Goal: Information Seeking & Learning: Learn about a topic

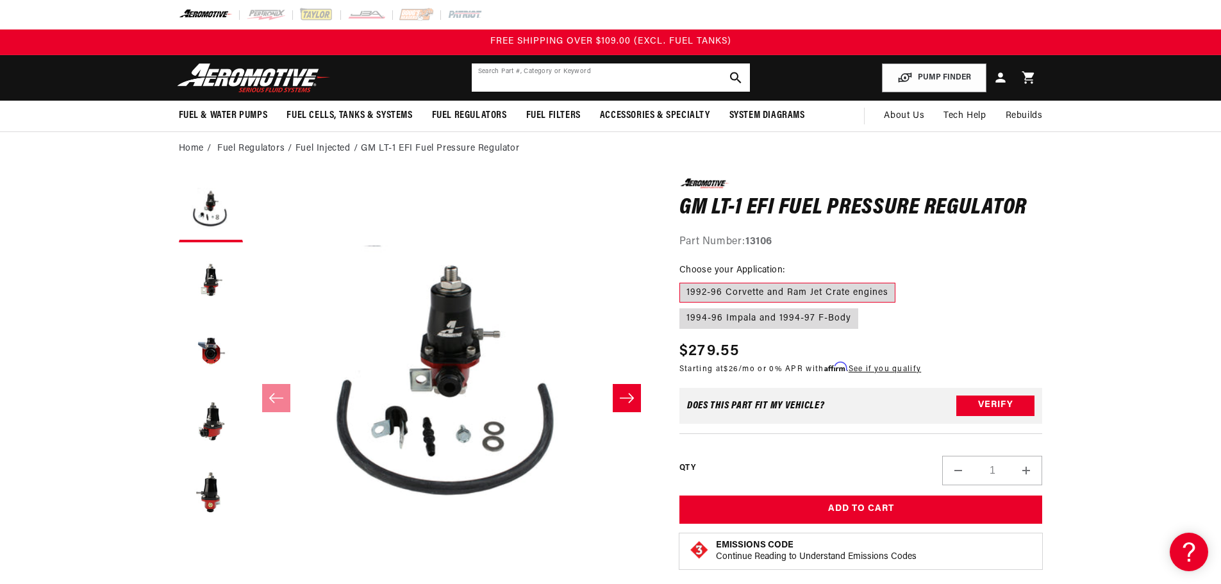
click at [529, 88] on input "text" at bounding box center [611, 77] width 278 height 28
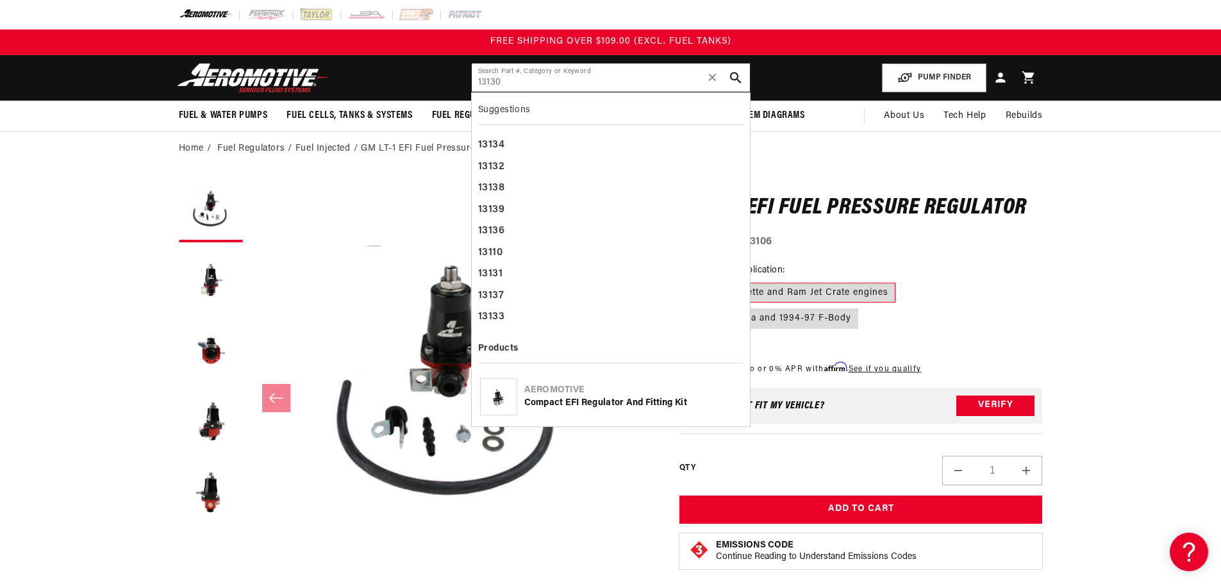
type input "13130"
click at [541, 392] on div "Aeromotive" at bounding box center [632, 390] width 217 height 13
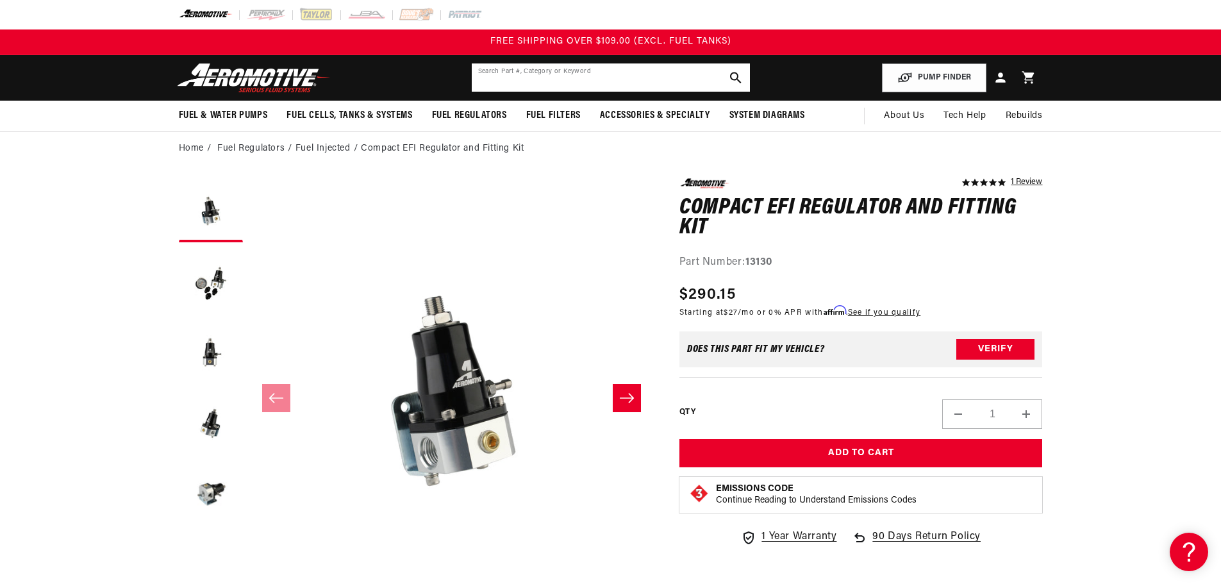
click at [520, 72] on input "text" at bounding box center [611, 77] width 278 height 28
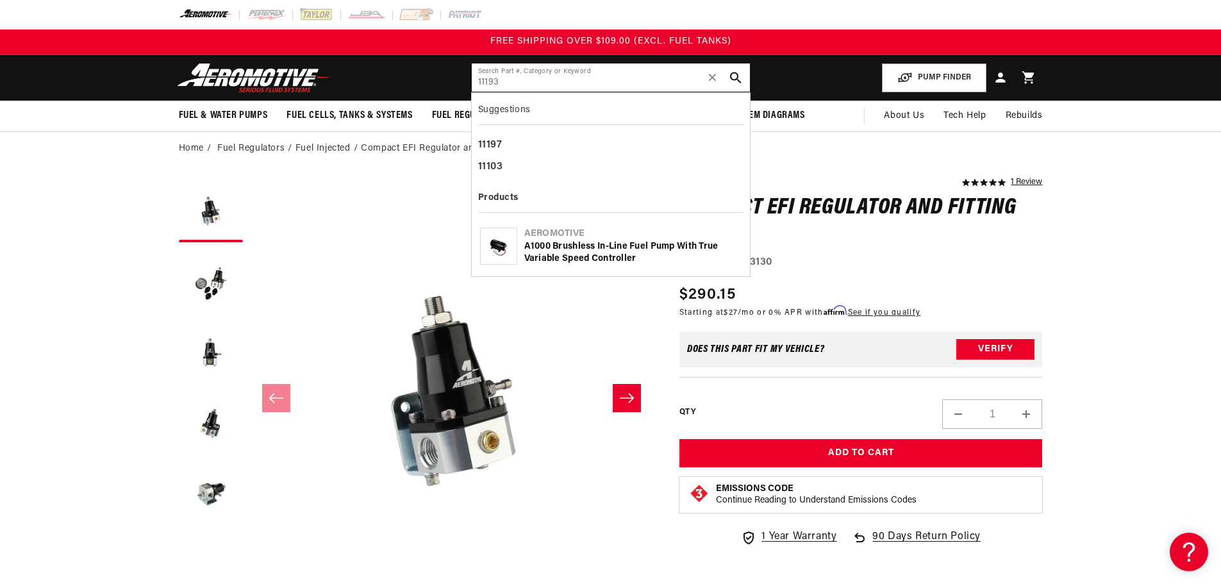
type input "11193"
click at [575, 249] on div "A1000 Brushless In-Line Fuel Pump with True Variable Speed Controller" at bounding box center [632, 252] width 217 height 25
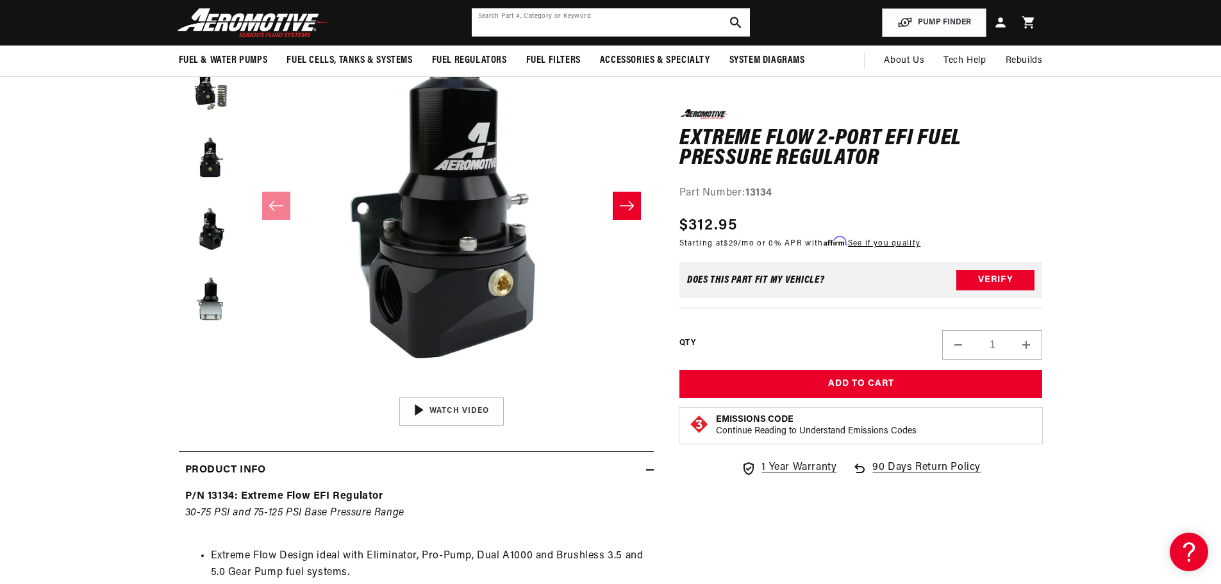
scroll to position [1, 0]
click at [563, 15] on input "text" at bounding box center [611, 22] width 278 height 28
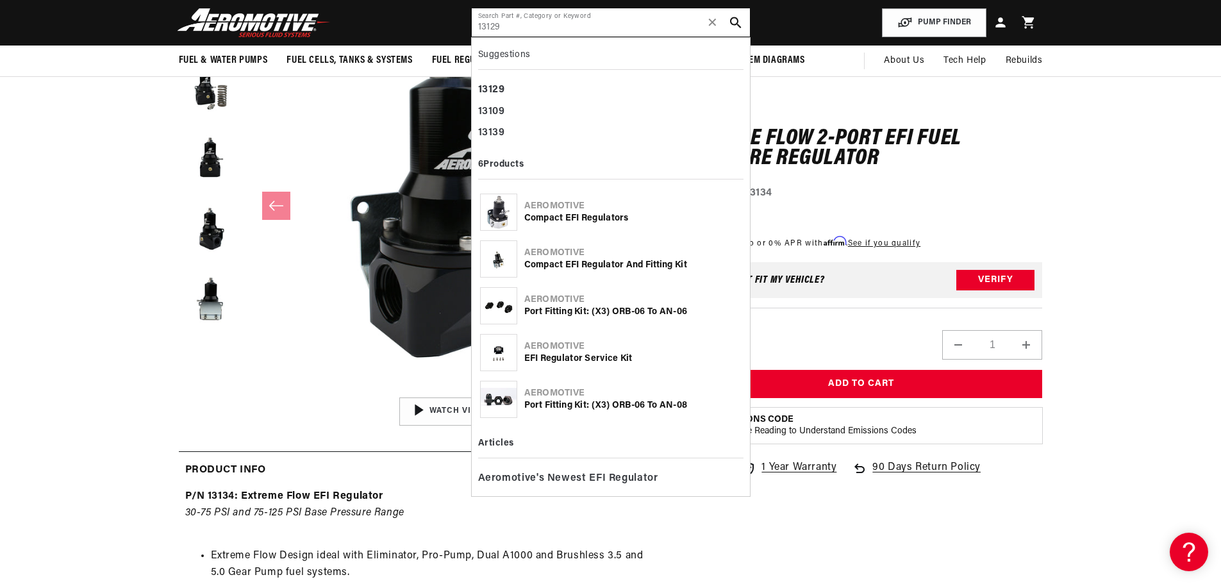
type input "13129"
click at [564, 212] on div "Compact EFI Regulators" at bounding box center [632, 218] width 217 height 13
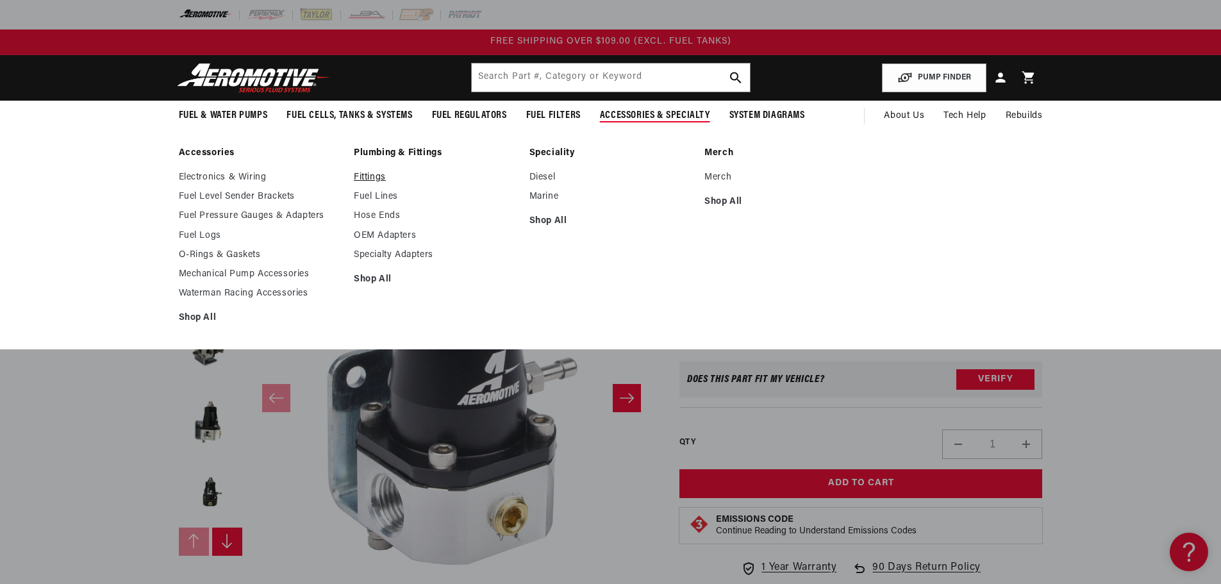
click at [366, 177] on link "Fittings" at bounding box center [435, 178] width 163 height 12
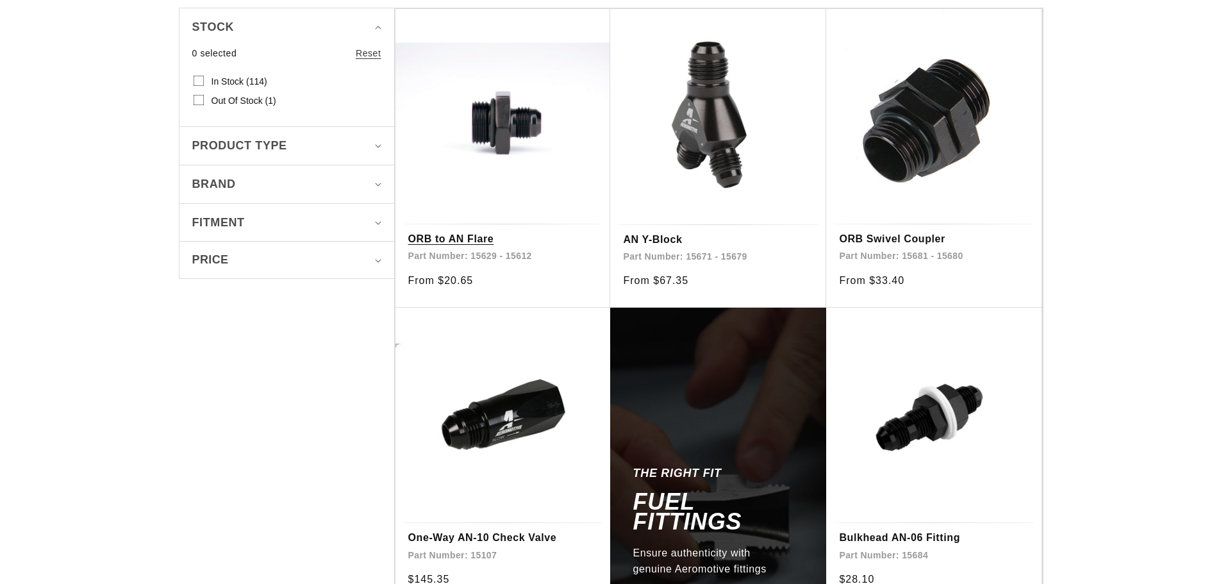
scroll to position [321, 0]
click at [474, 231] on link "ORB to AN Flare" at bounding box center [503, 239] width 190 height 17
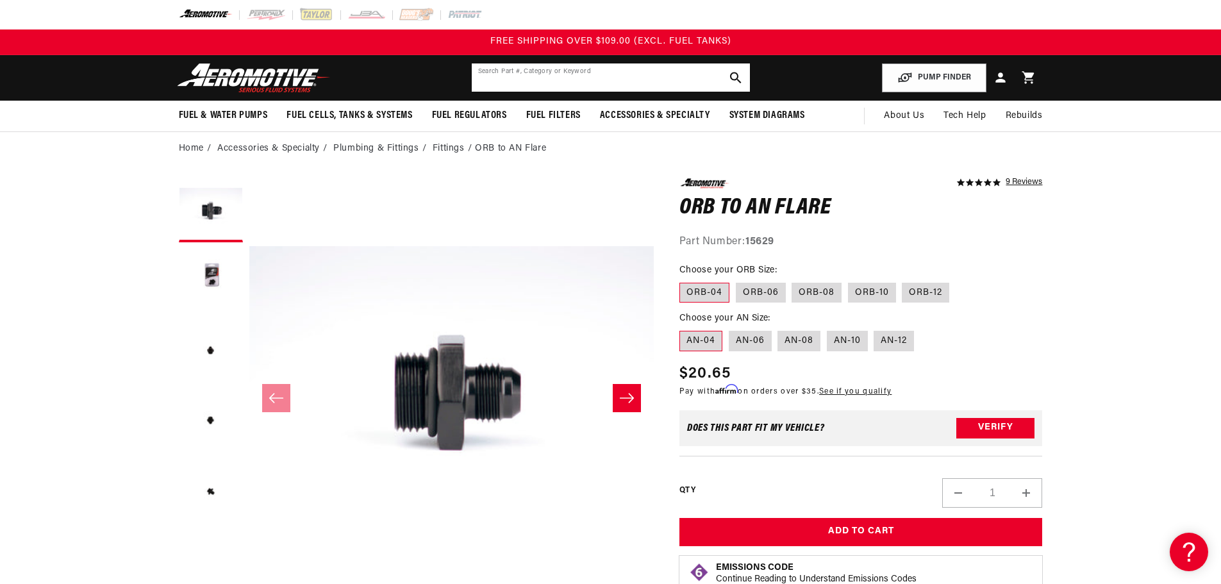
click at [667, 72] on input "text" at bounding box center [611, 77] width 278 height 28
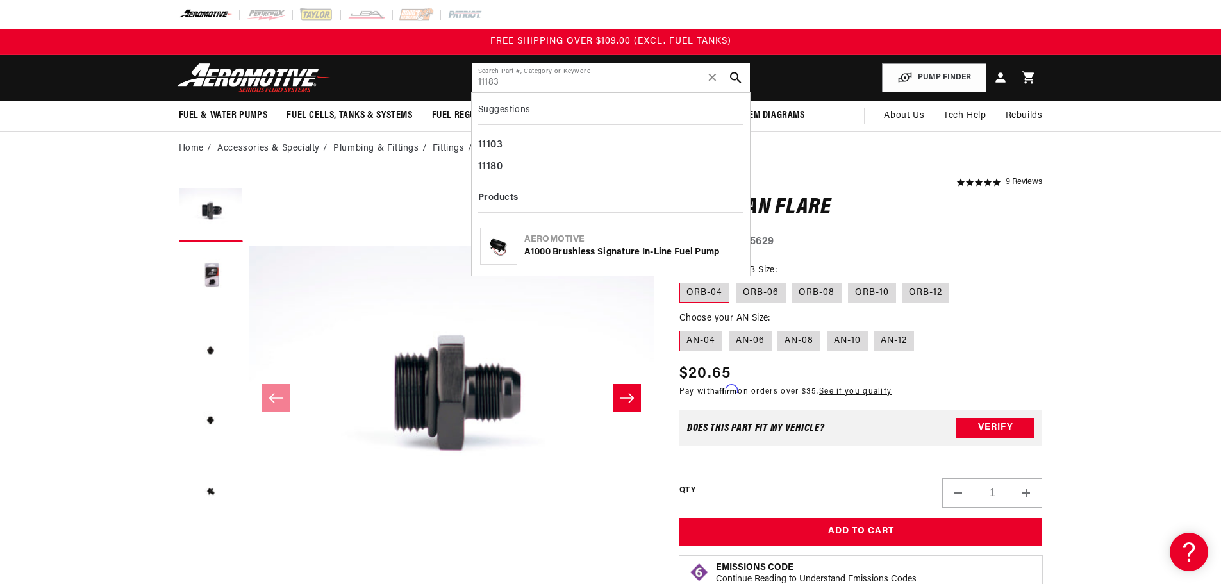
type input "11183"
click at [585, 255] on div "A1000 Brushless Signature In-Line Fuel Pump" at bounding box center [632, 252] width 217 height 13
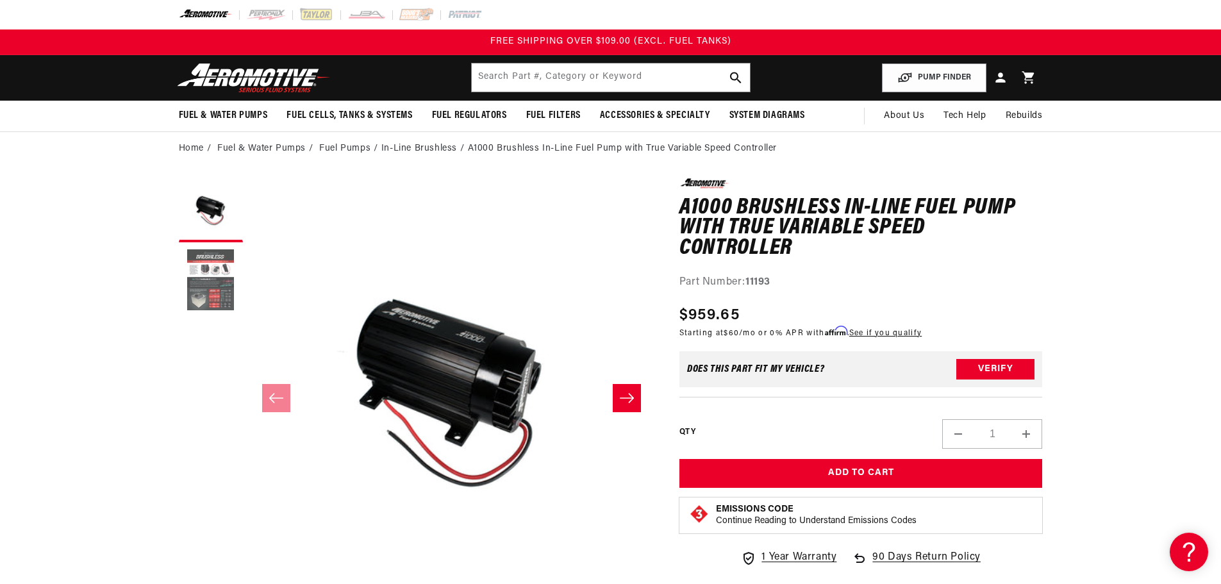
click at [209, 284] on button "Load image 2 in gallery view" at bounding box center [211, 281] width 64 height 64
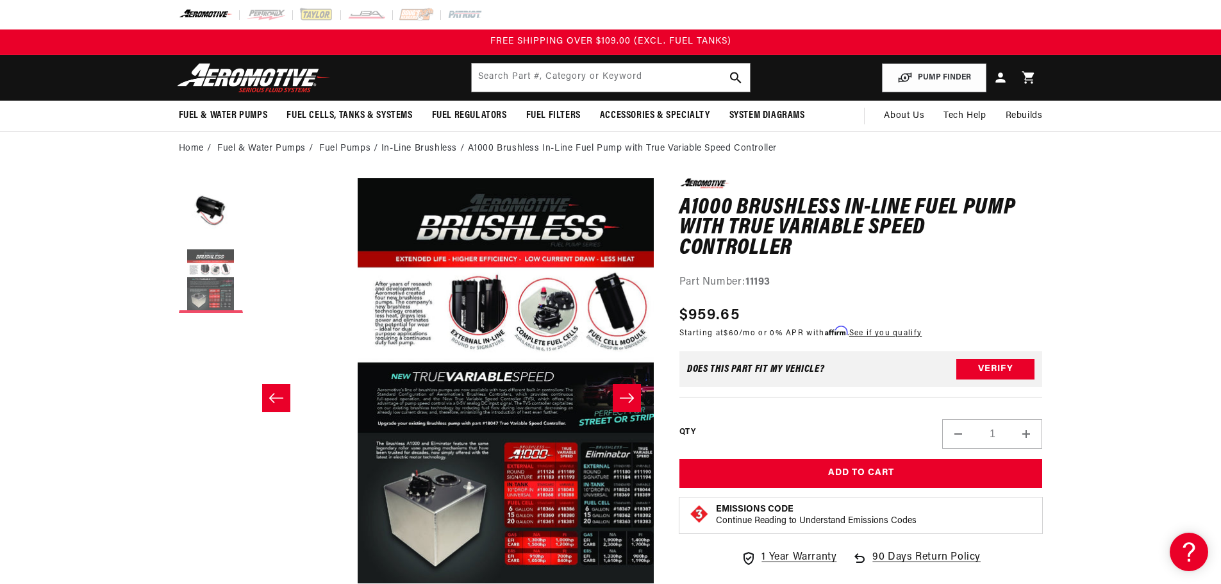
scroll to position [0, 405]
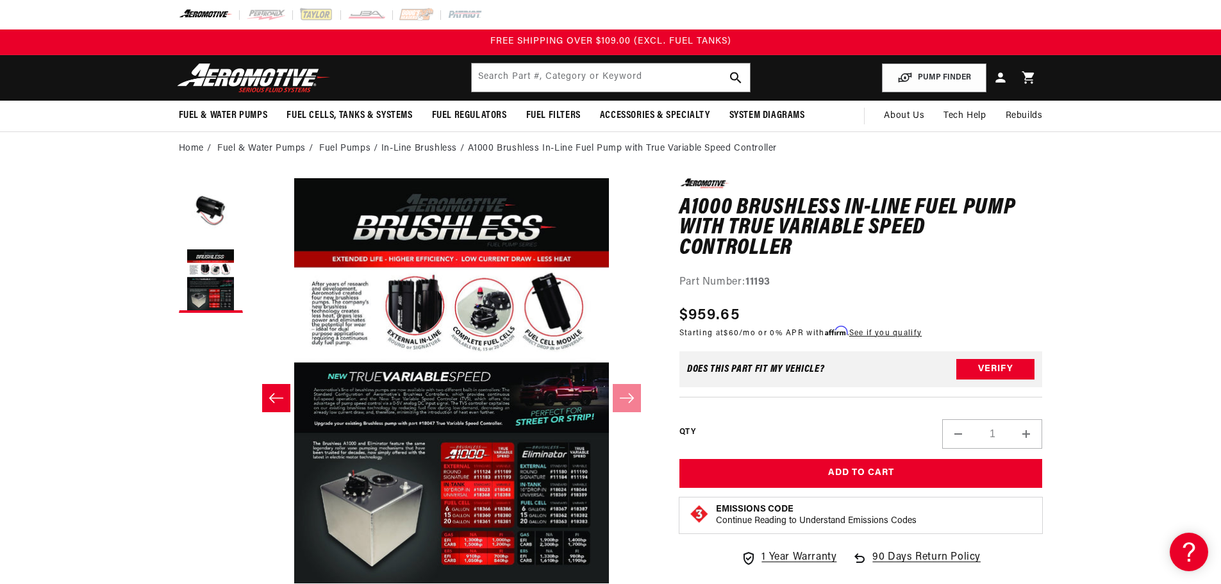
click at [277, 392] on icon "Slide left" at bounding box center [276, 398] width 15 height 13
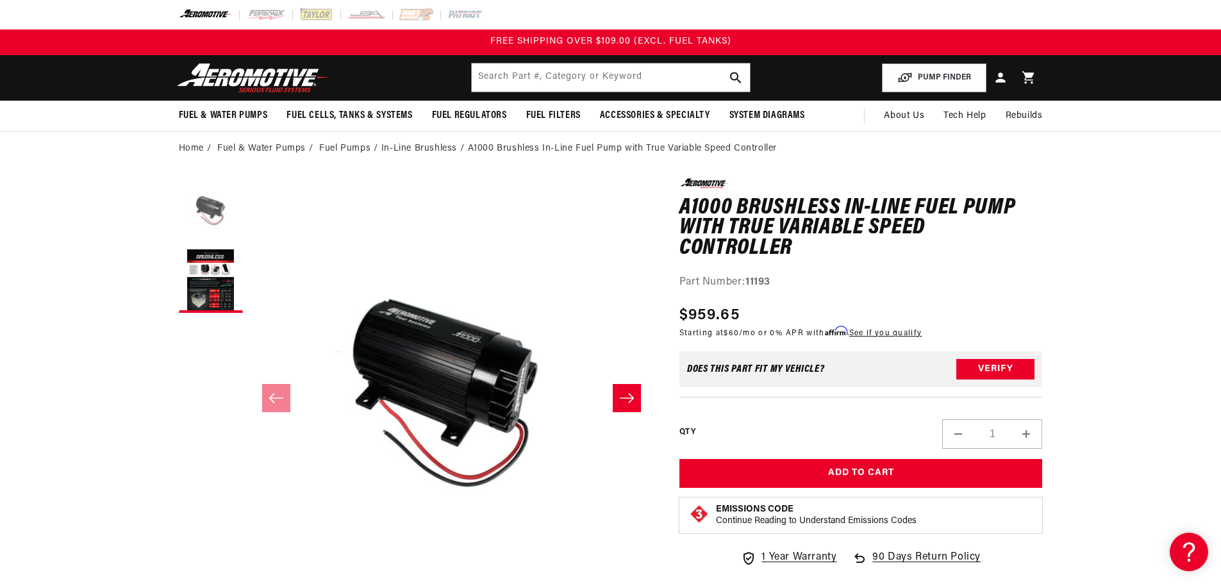
scroll to position [0, 0]
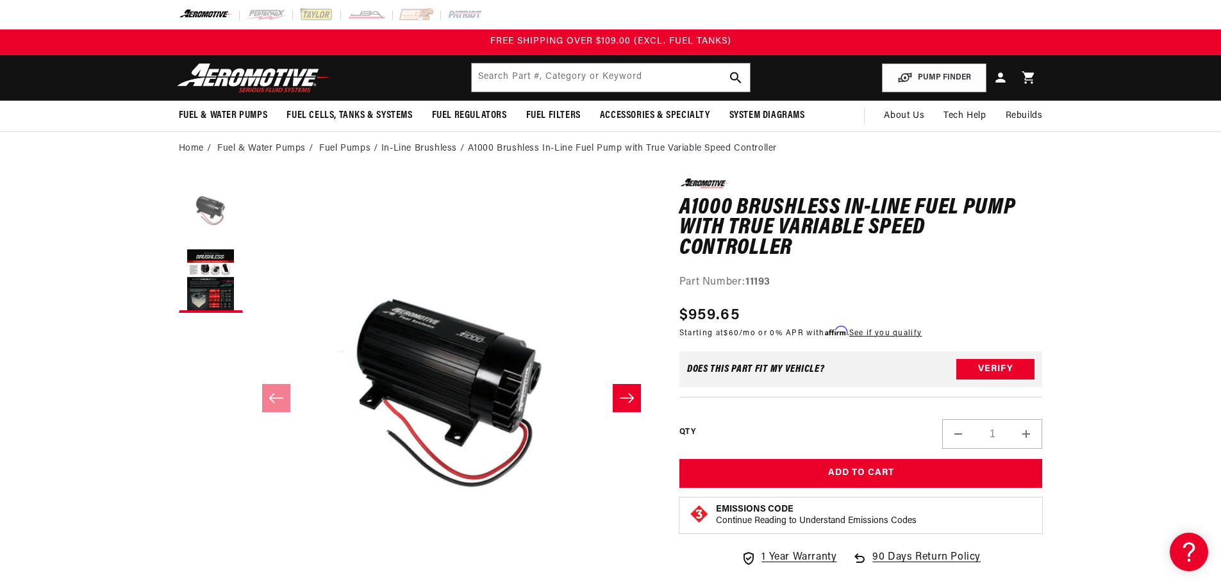
click at [223, 201] on button "Load image 1 in gallery view" at bounding box center [211, 210] width 64 height 64
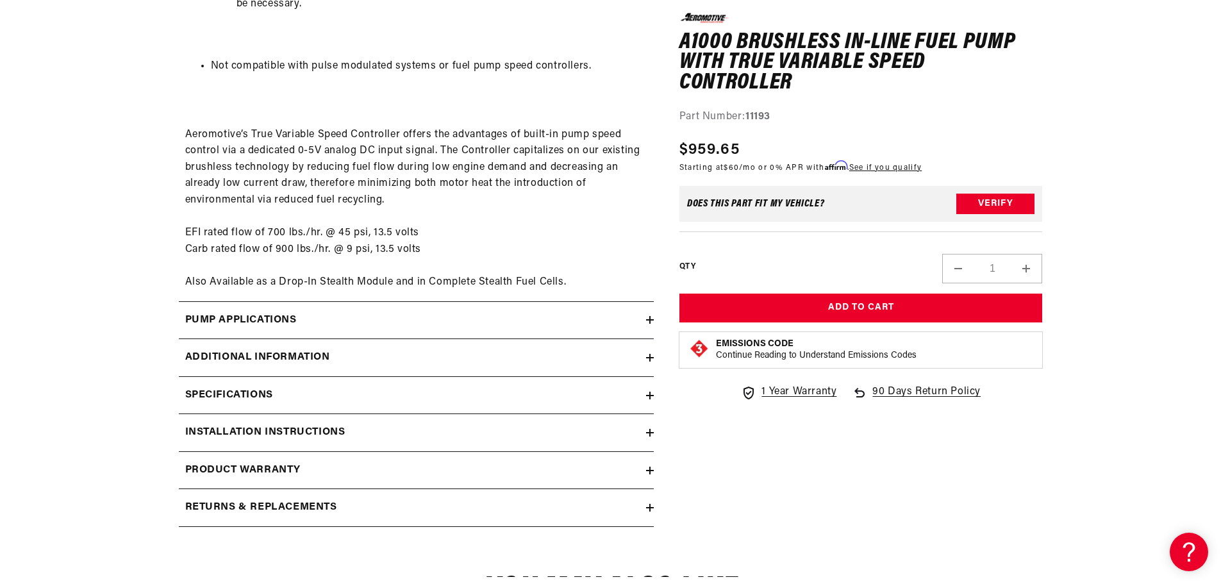
scroll to position [1731, 0]
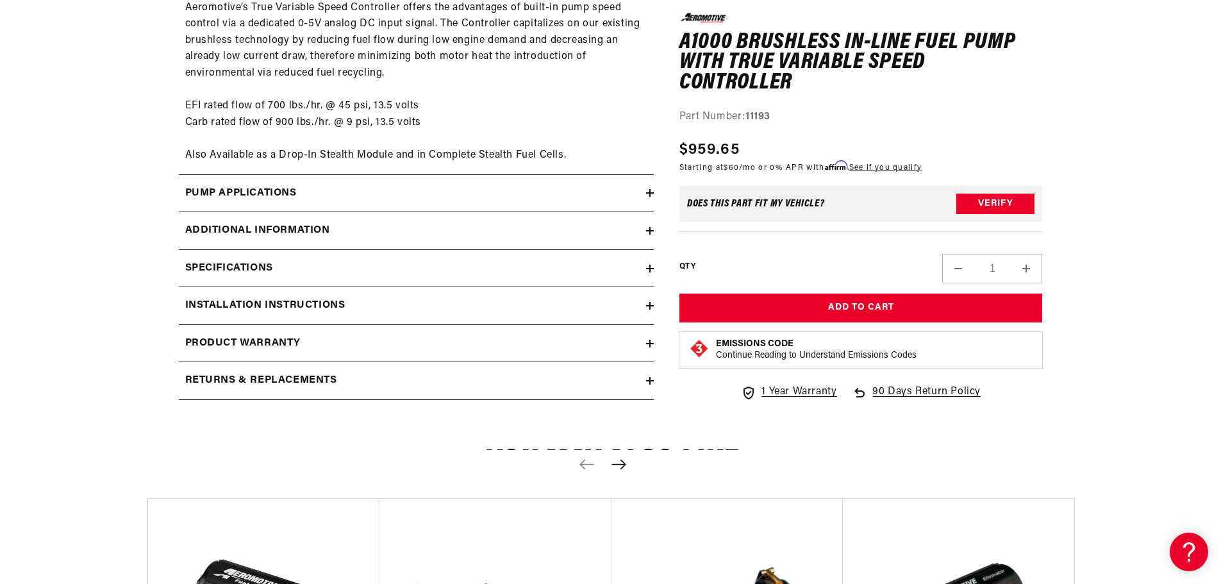
click at [384, 222] on summary "Additional information" at bounding box center [416, 230] width 475 height 37
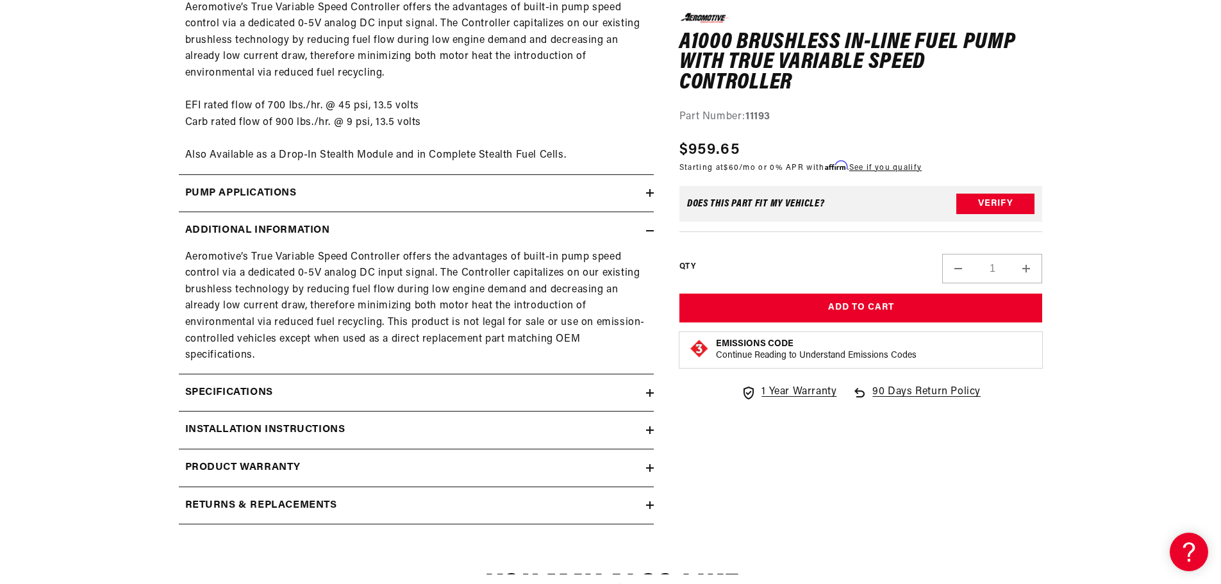
click at [418, 419] on summary "Installation Instructions" at bounding box center [416, 430] width 475 height 37
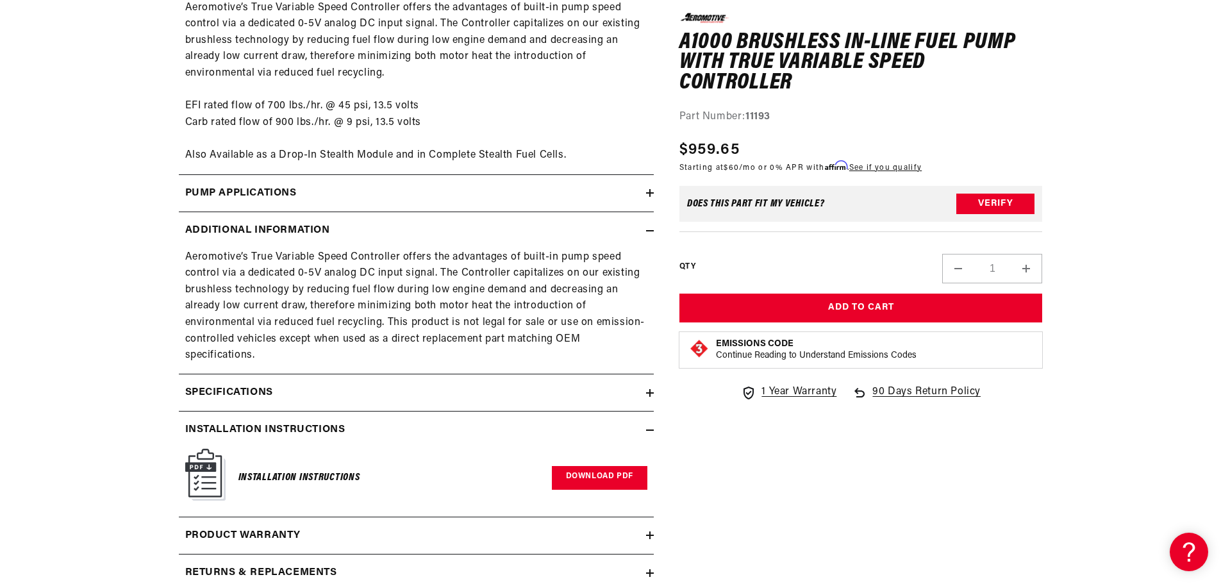
click at [594, 477] on link "Download PDF" at bounding box center [600, 478] width 96 height 24
